Goal: Go to known website: Access a specific website the user already knows

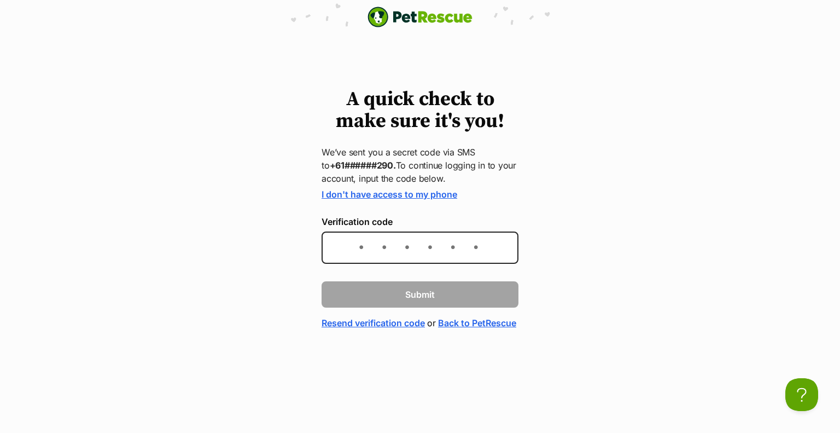
click at [433, 18] on img "PetRescue" at bounding box center [420, 17] width 105 height 21
click at [428, 19] on img "PetRescue" at bounding box center [420, 17] width 105 height 21
click at [438, 329] on link "Back to PetRescue" at bounding box center [477, 322] width 78 height 13
